Goal: Information Seeking & Learning: Learn about a topic

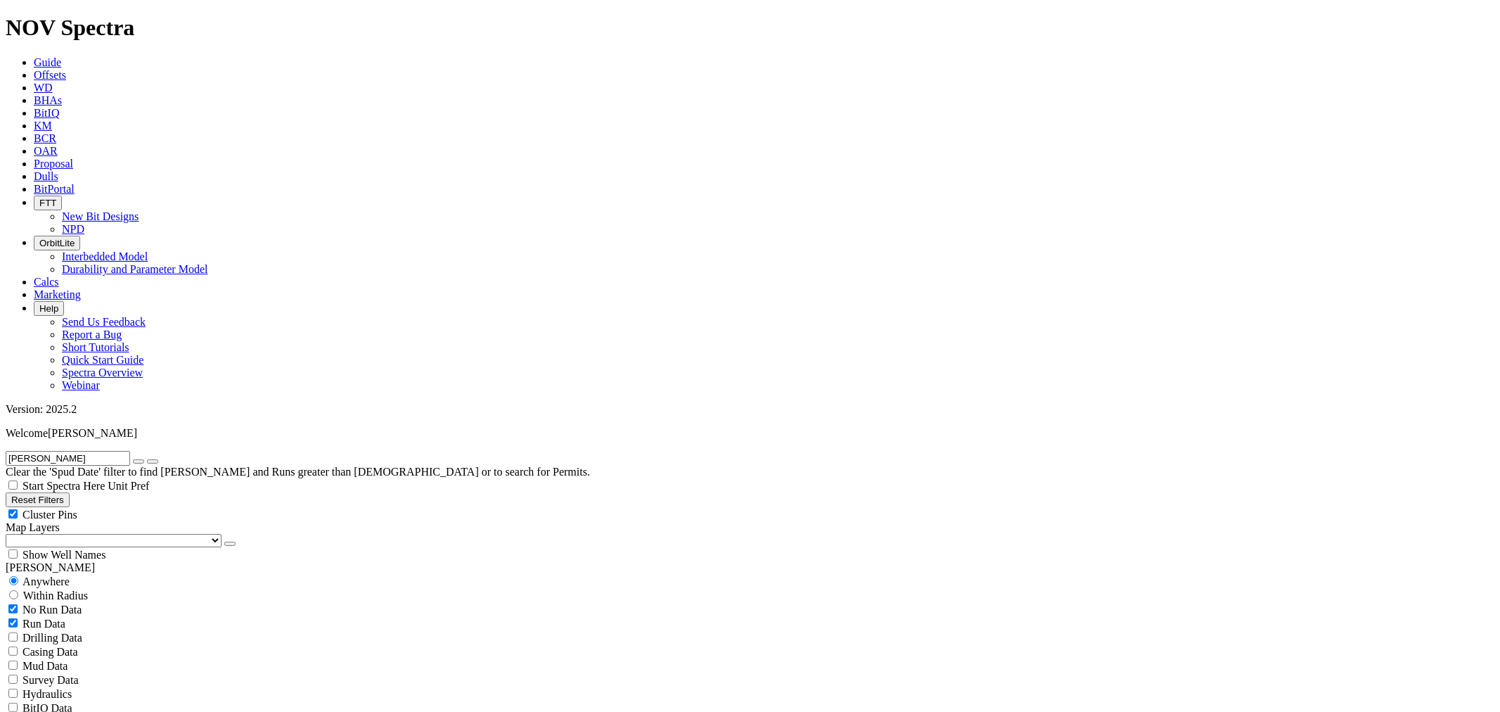
click at [139, 461] on icon "button" at bounding box center [139, 461] width 0 height 0
radio input "false"
radio input "true"
click at [32, 575] on span "Anywhere" at bounding box center [46, 581] width 47 height 12
radio input "true"
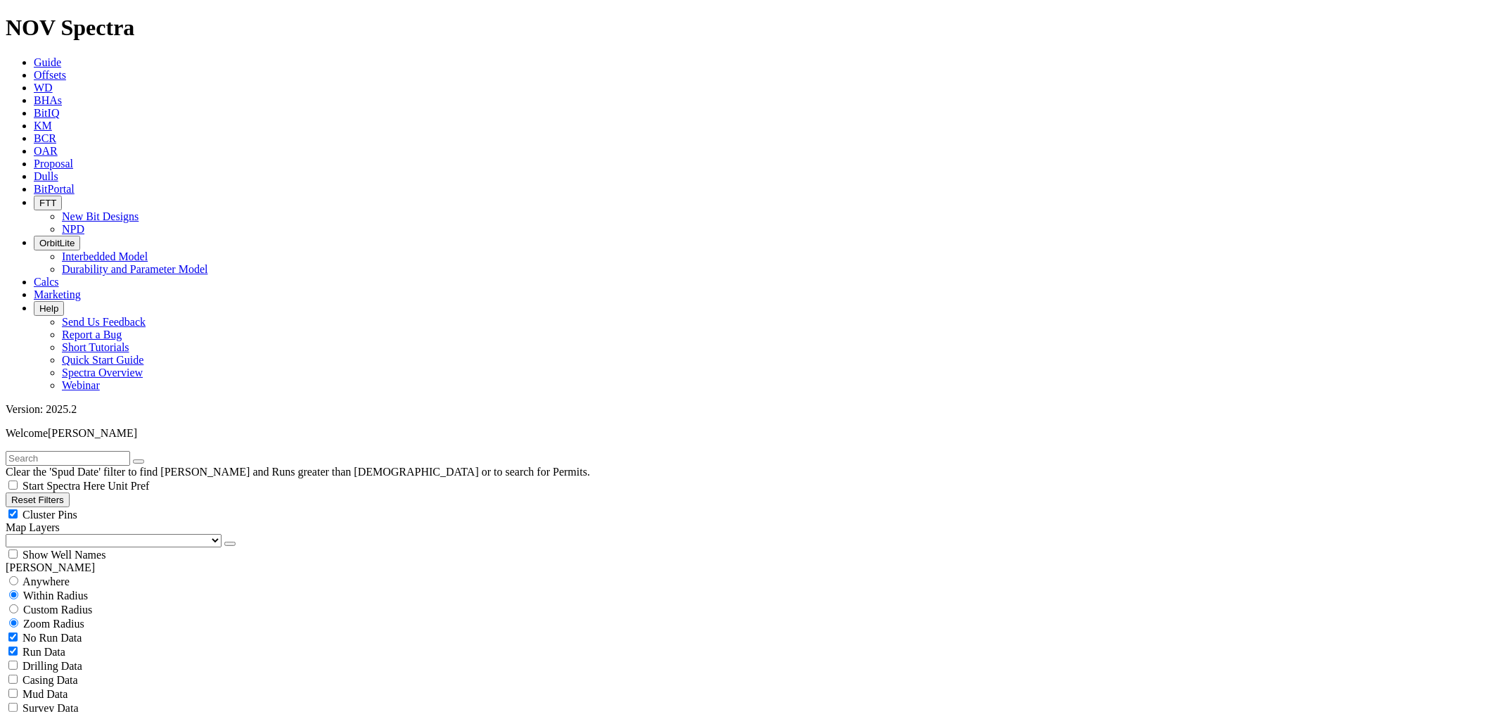
radio input "false"
click at [83, 451] on input "text" at bounding box center [68, 458] width 125 height 15
paste input "A318926"
type input "A318926"
click at [147, 459] on button "submit" at bounding box center [152, 461] width 11 height 4
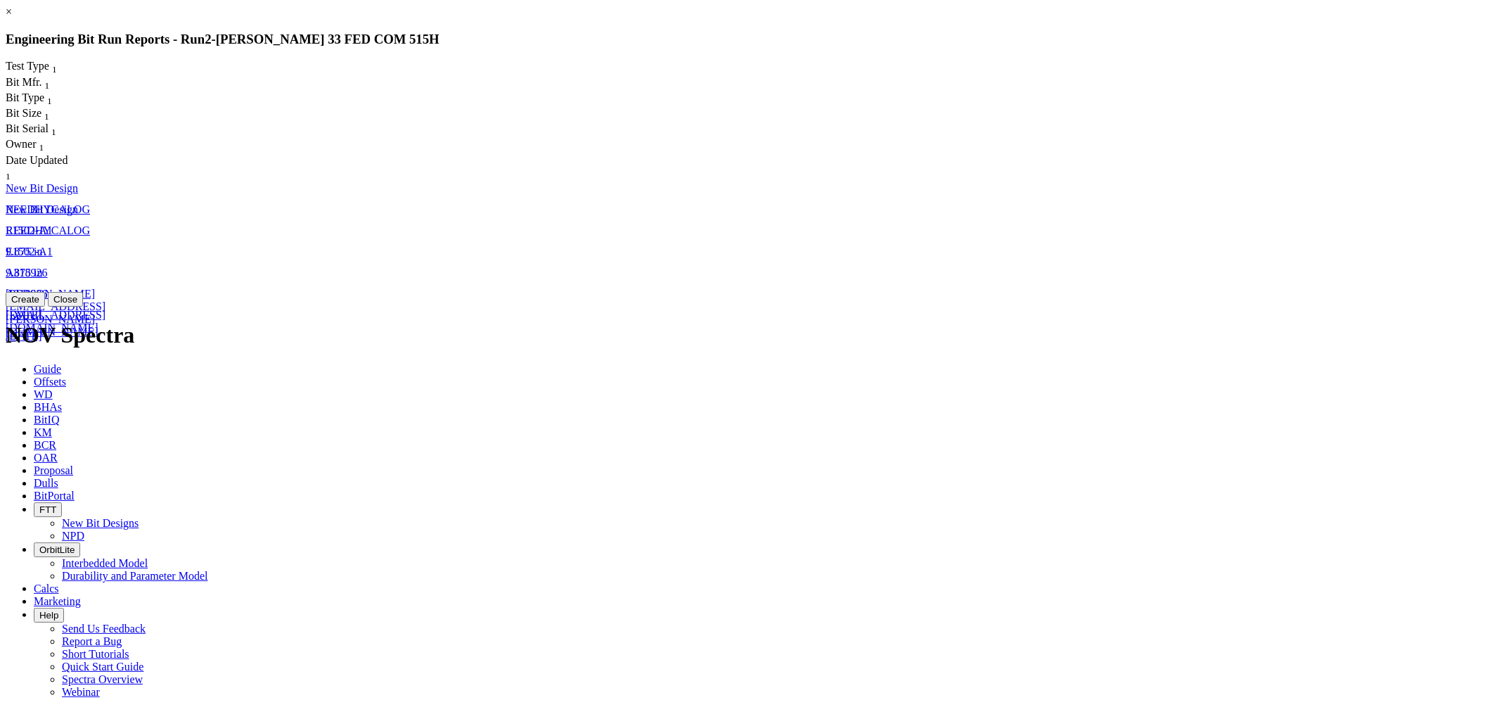
click at [53, 224] on link "E1502-A1" at bounding box center [29, 230] width 47 height 12
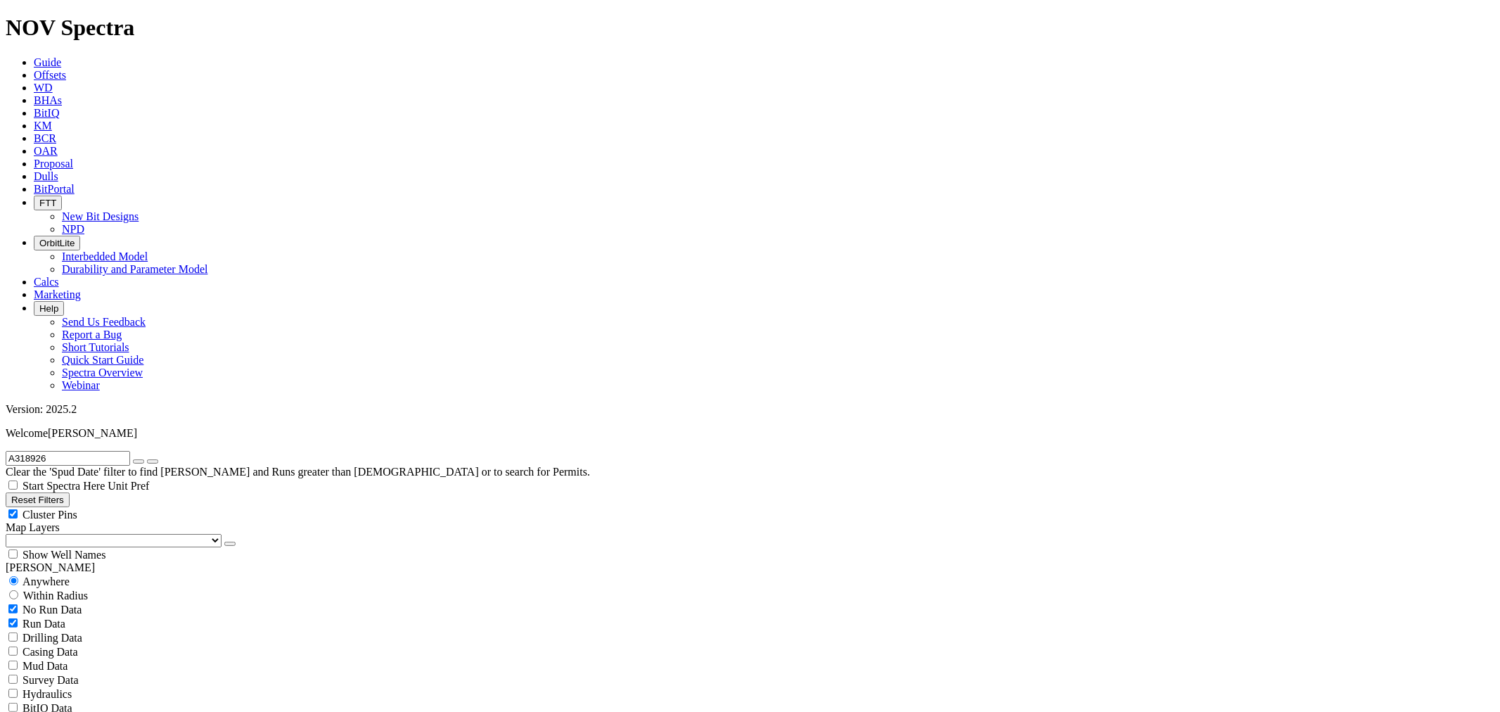
select select "New Bit Design"
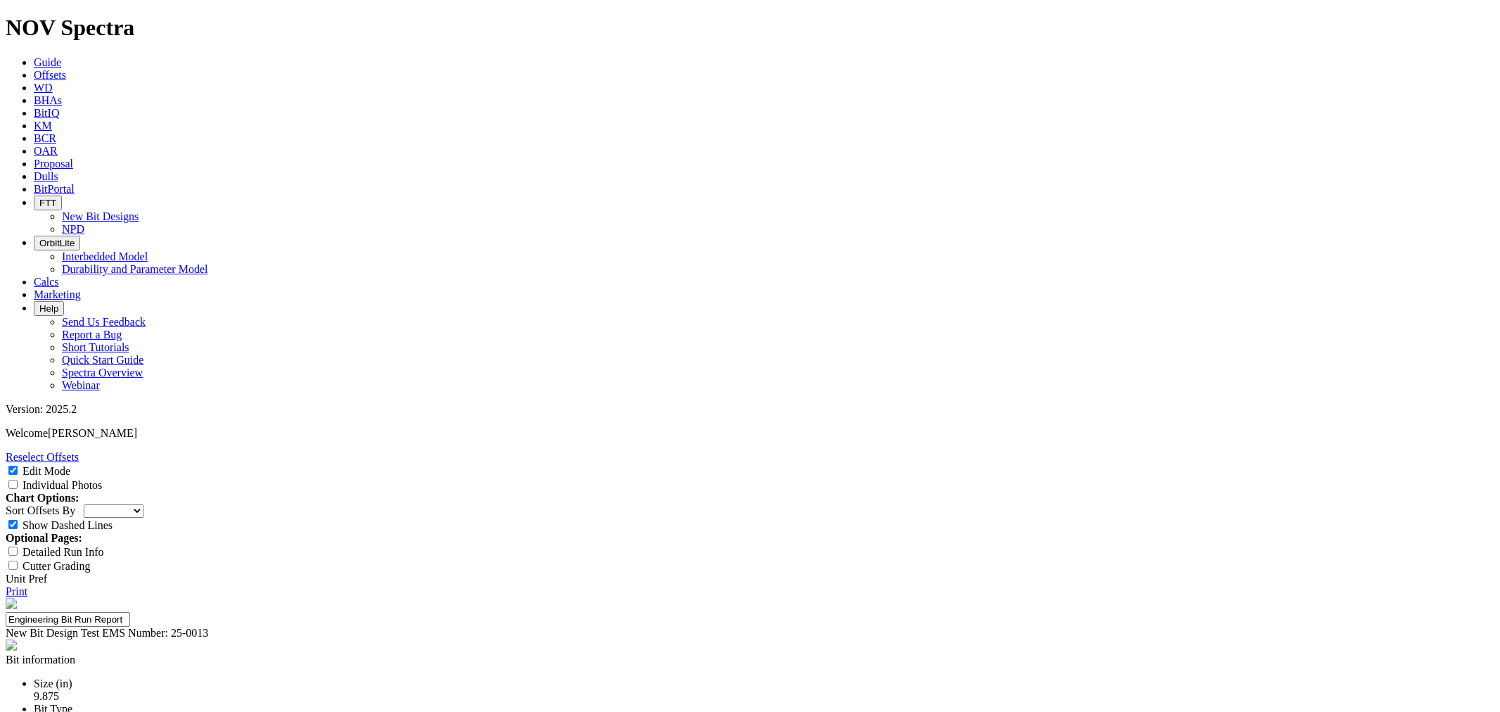
type textarea "First run on the new stadium cutters, however fractured B1C3 cutter and stadium…"
select select "number:1"
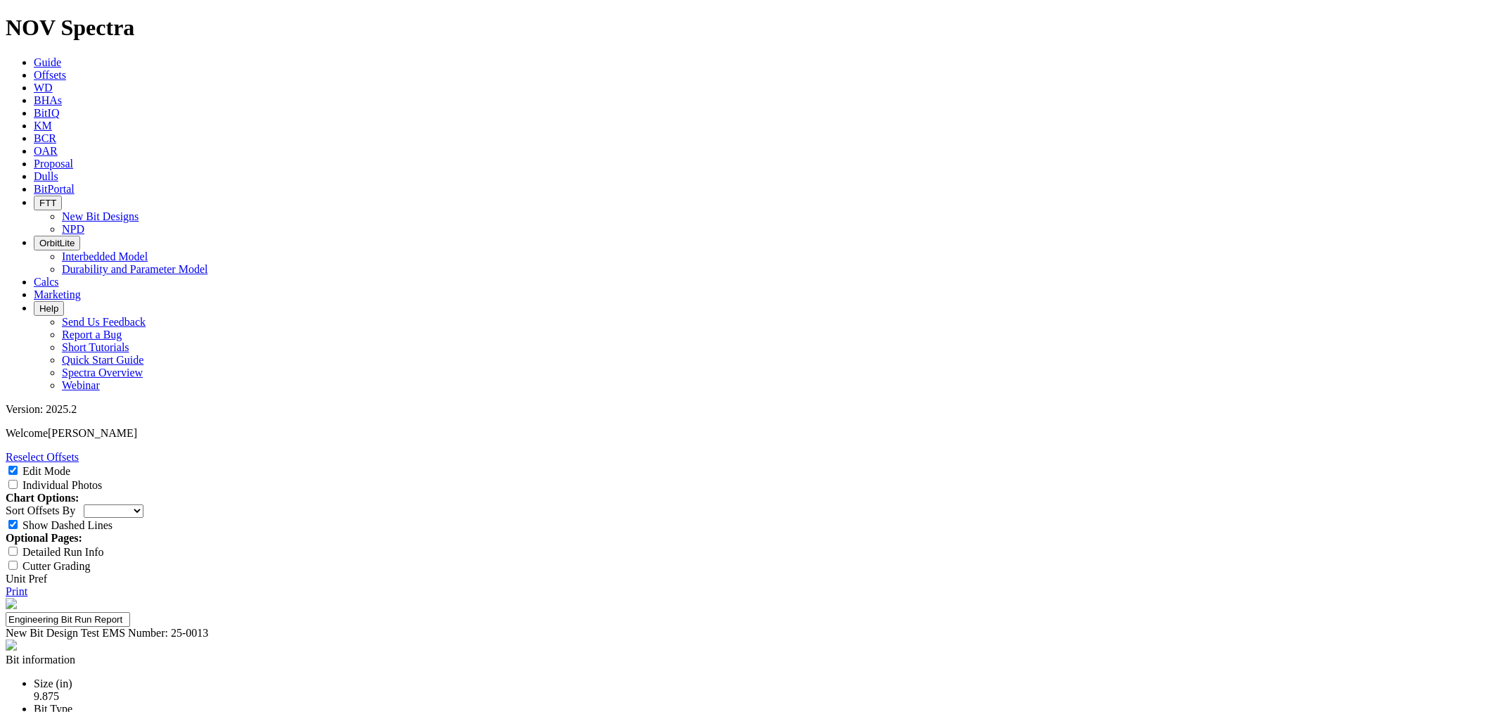
select select "number:1"
select select "string:C"
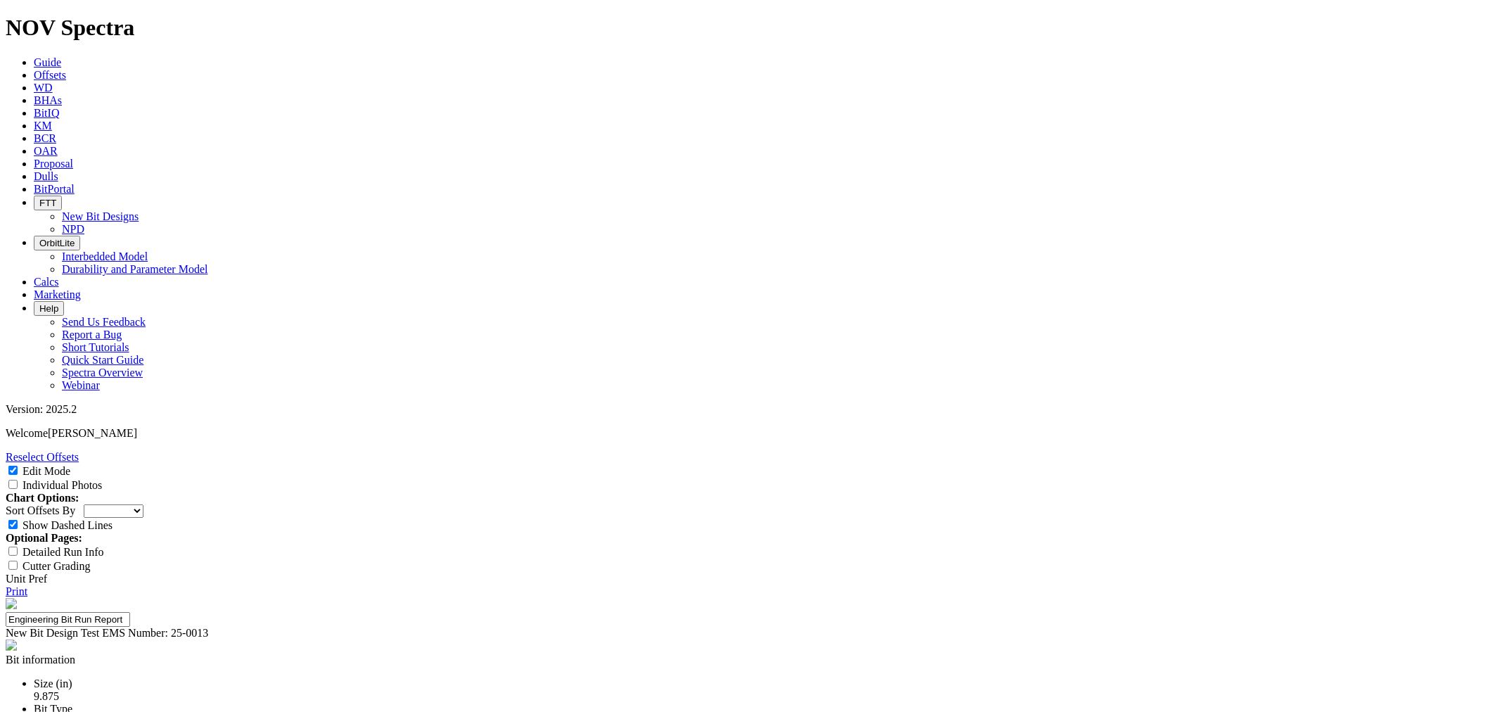
select select "string:WT"
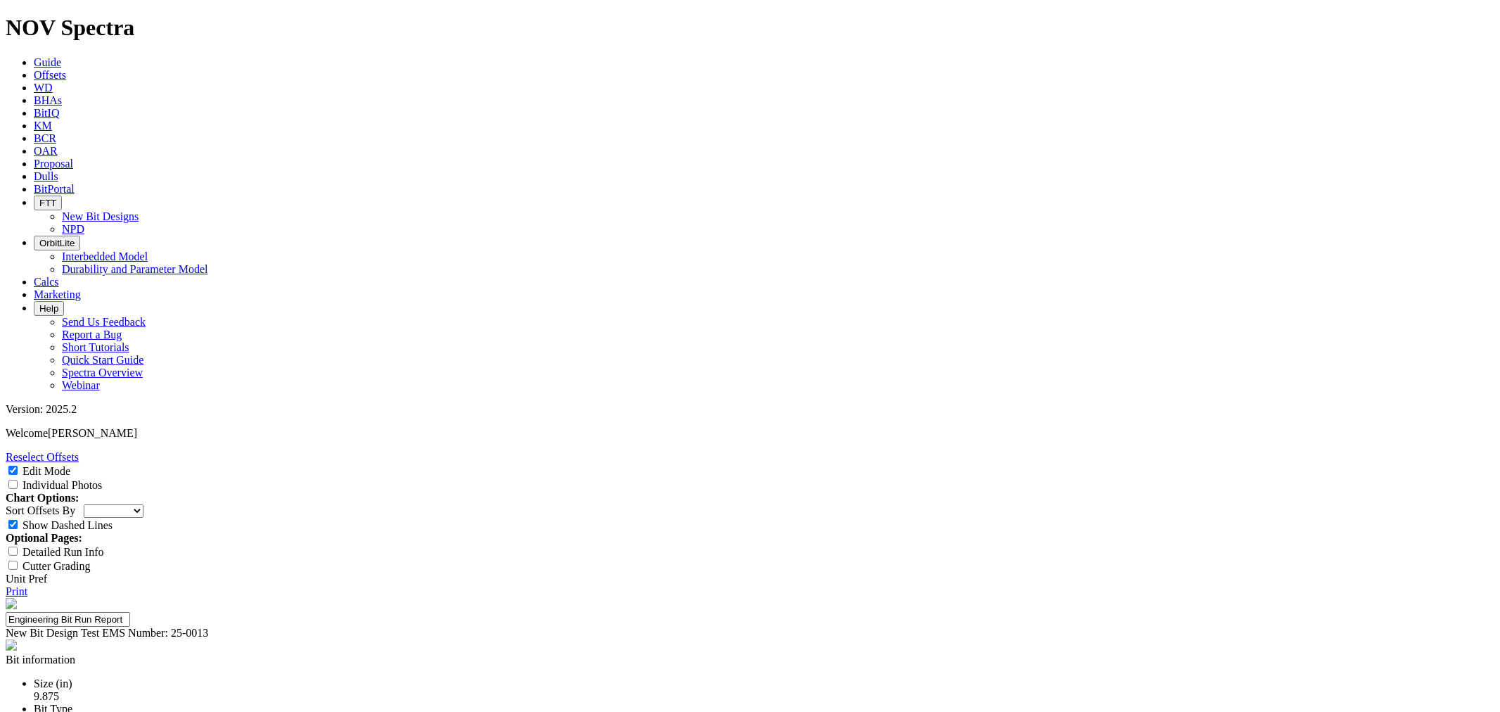
scroll to position [312, 0]
type textarea "Stadium seat of B1C3 was partially fractured with the cutter. Minimal chamfer a…"
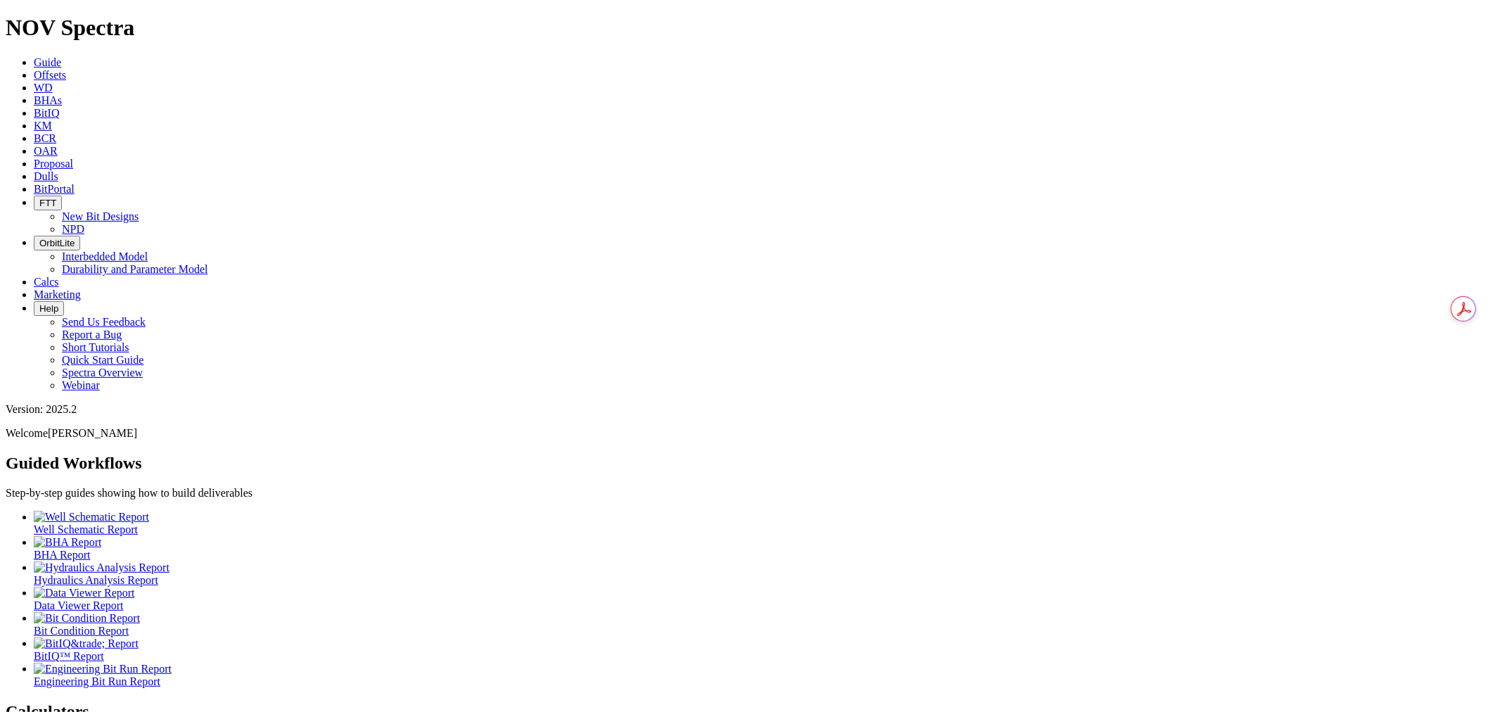
drag, startPoint x: 582, startPoint y: 13, endPoint x: 599, endPoint y: 12, distance: 16.9
click at [34, 170] on icon at bounding box center [34, 176] width 0 height 12
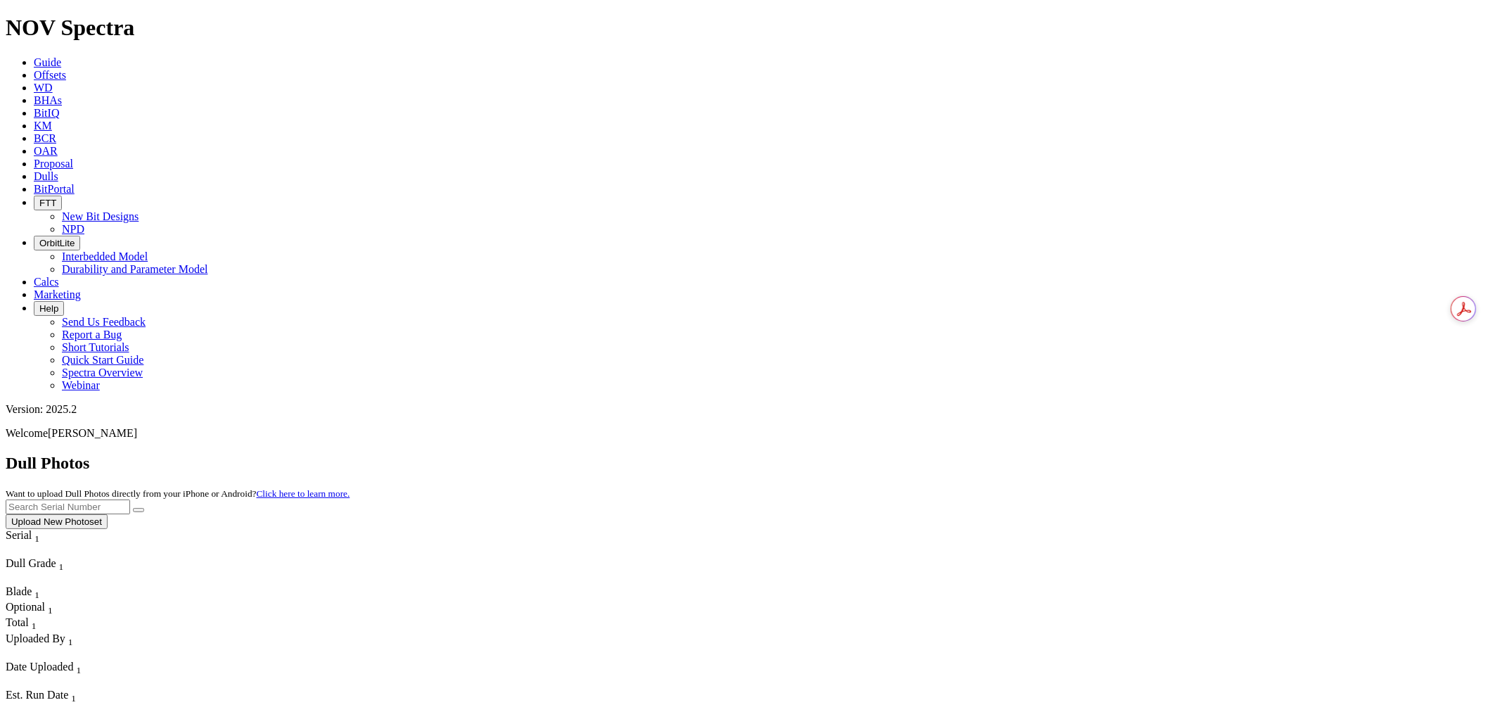
click at [130, 499] on input "text" at bounding box center [68, 506] width 125 height 15
paste input "A318926"
type input "A318926"
drag, startPoint x: 1345, startPoint y: 66, endPoint x: 1331, endPoint y: 66, distance: 14.1
click at [144, 508] on button "submit" at bounding box center [138, 510] width 11 height 4
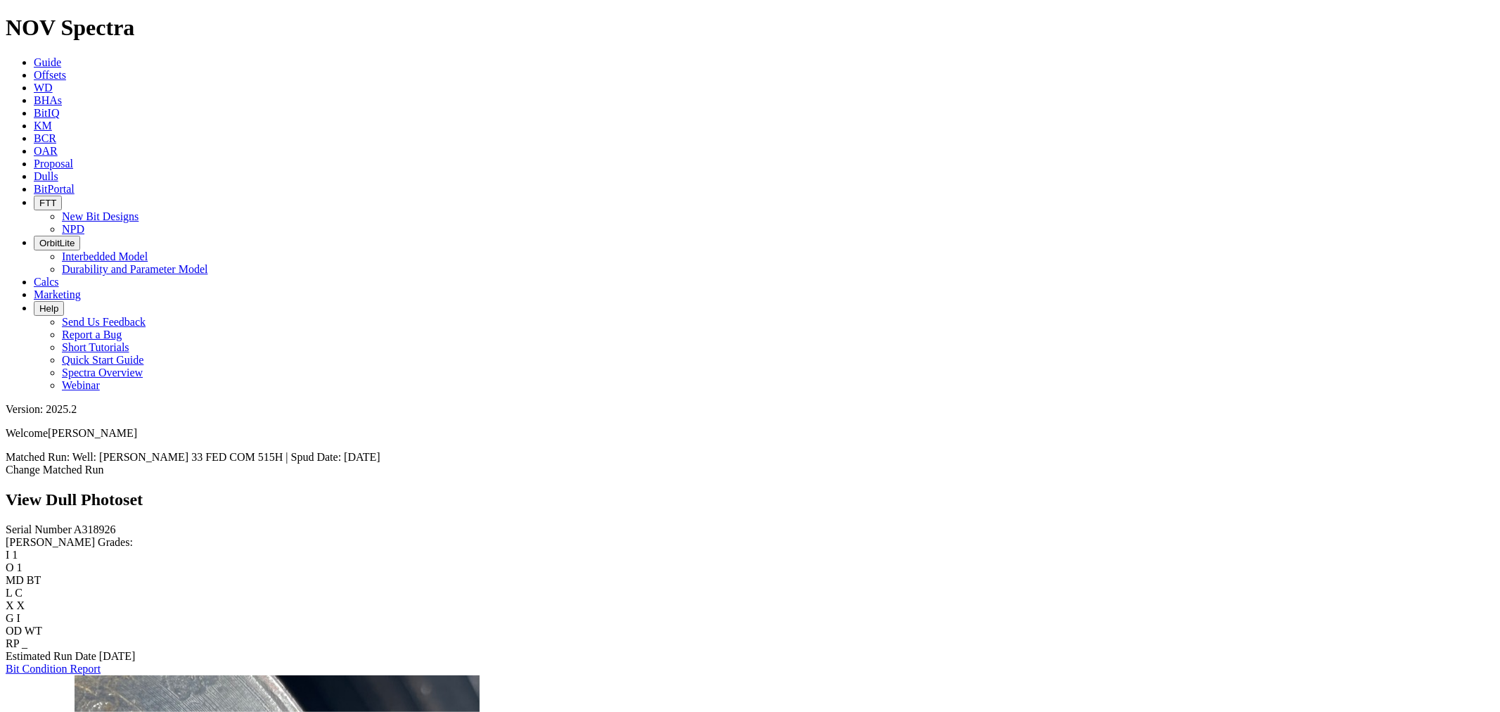
scroll to position [550, 0]
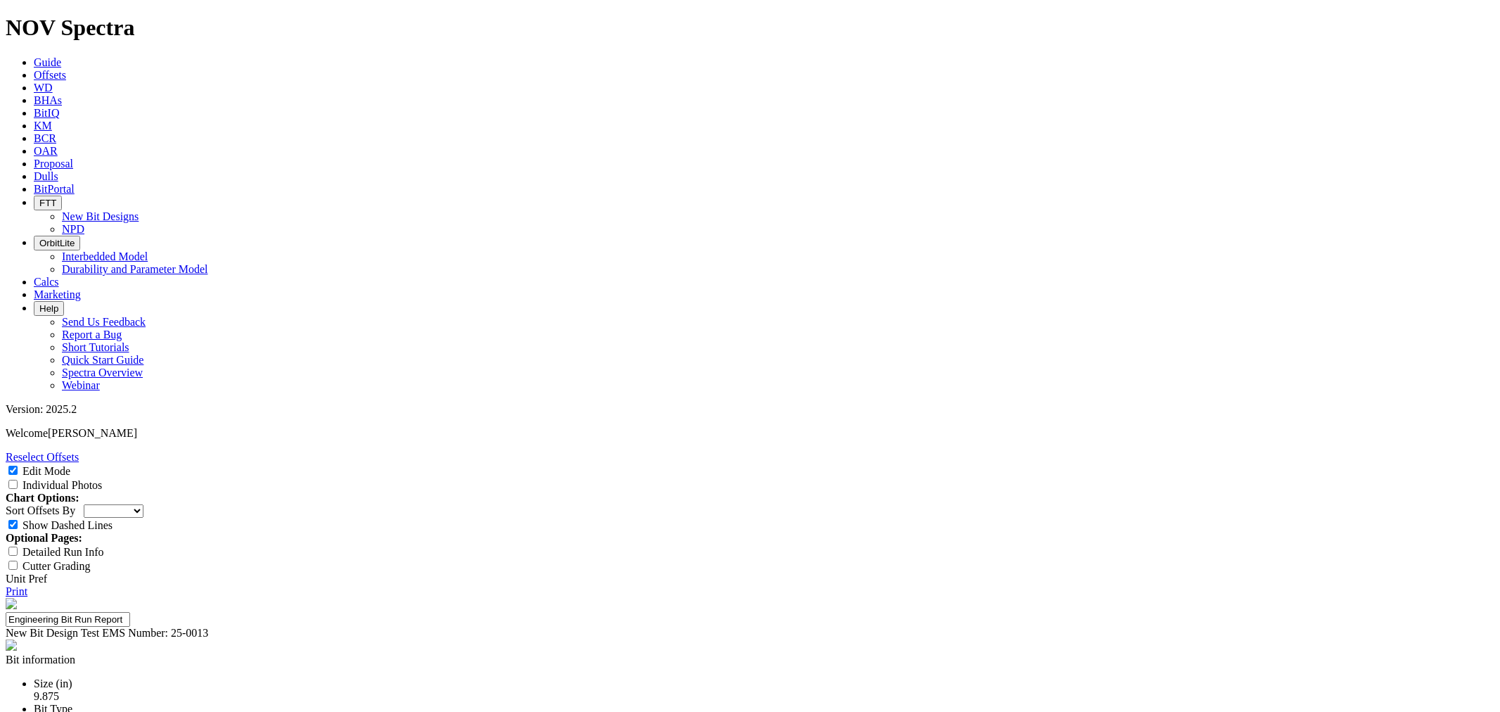
select select "New Bit Design"
select select "number:1"
select select "string:C"
select select "string:WT"
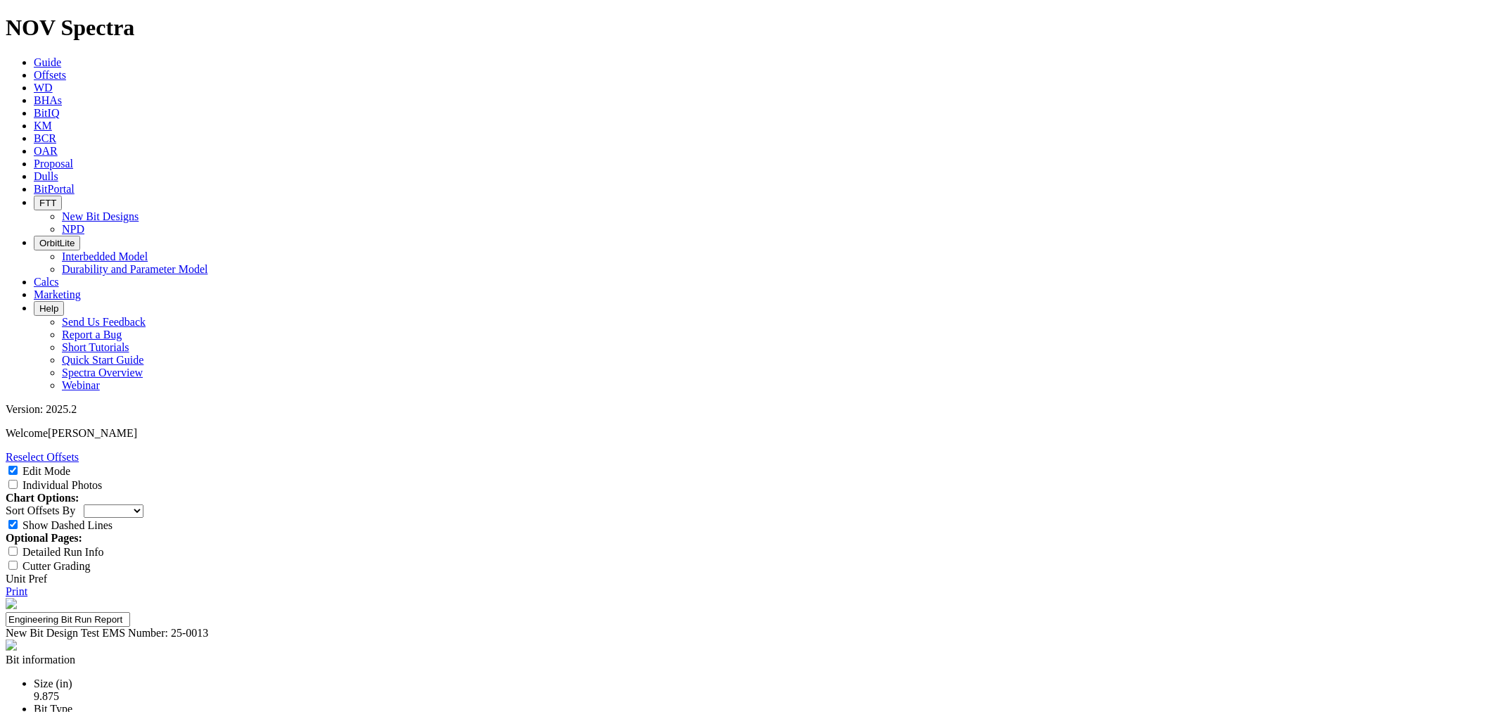
type textarea "Stadium seat of B1C3 was partially fractured with the cutter. Minimal chamfer a…"
click at [143, 504] on select "Depth In Interval ROP Spud Date" at bounding box center [114, 510] width 60 height 13
select select "string:RunROP"
click at [143, 504] on select "Depth In Interval ROP Spud Date" at bounding box center [114, 510] width 60 height 13
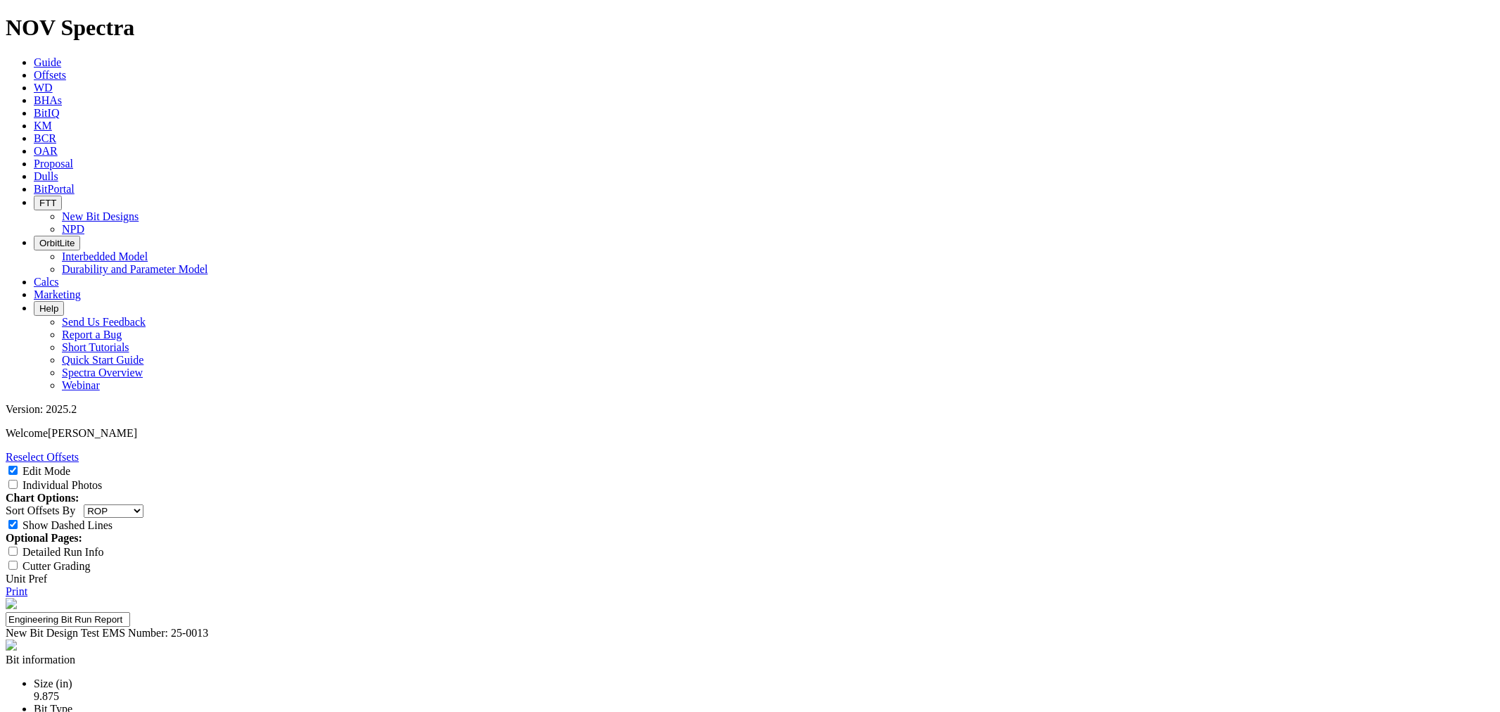
scroll to position [0, 0]
click at [27, 585] on link "Print" at bounding box center [17, 591] width 22 height 12
drag, startPoint x: 799, startPoint y: 596, endPoint x: 924, endPoint y: 587, distance: 124.9
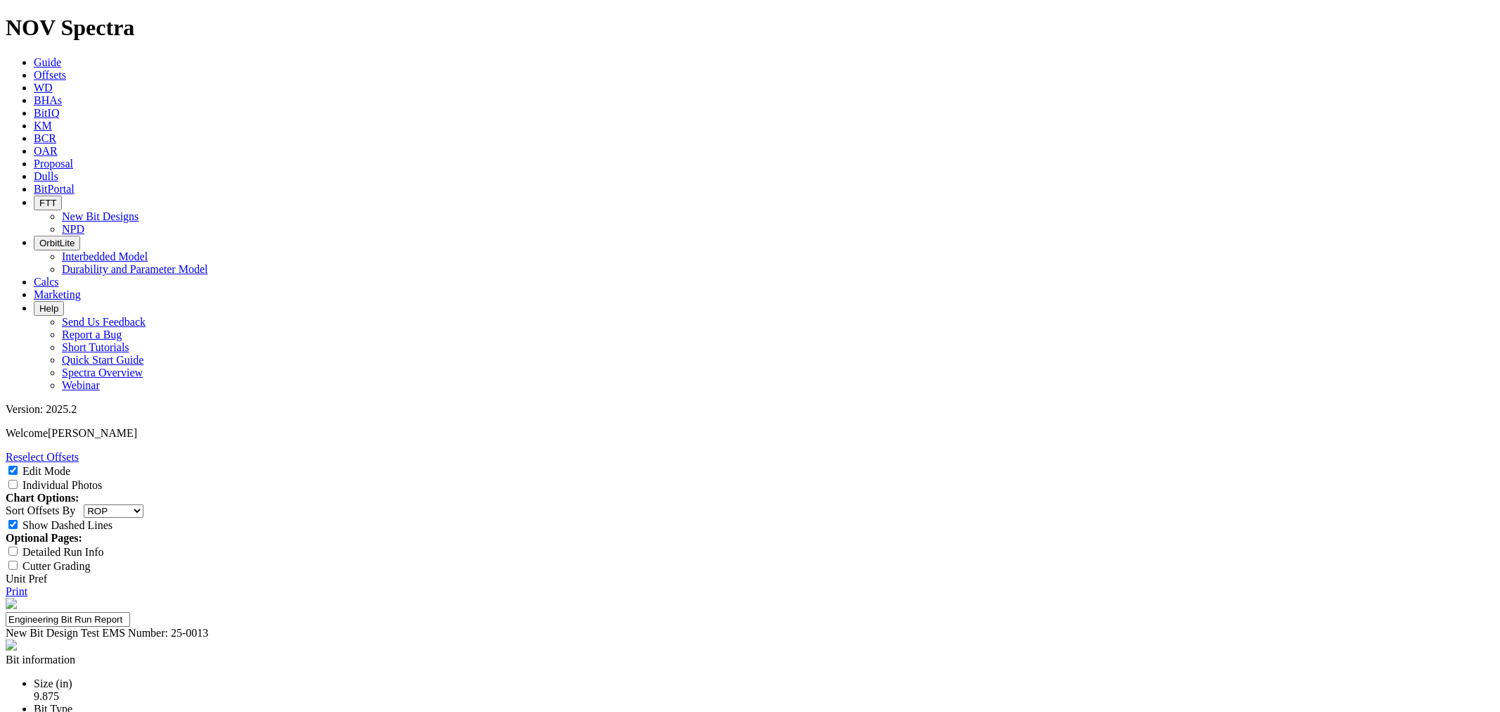
type textarea "First run on the new stadium cutters, however fractured B1C3 cutter and stadium…"
click at [27, 585] on link "Print" at bounding box center [17, 591] width 22 height 12
